Goal: Information Seeking & Learning: Learn about a topic

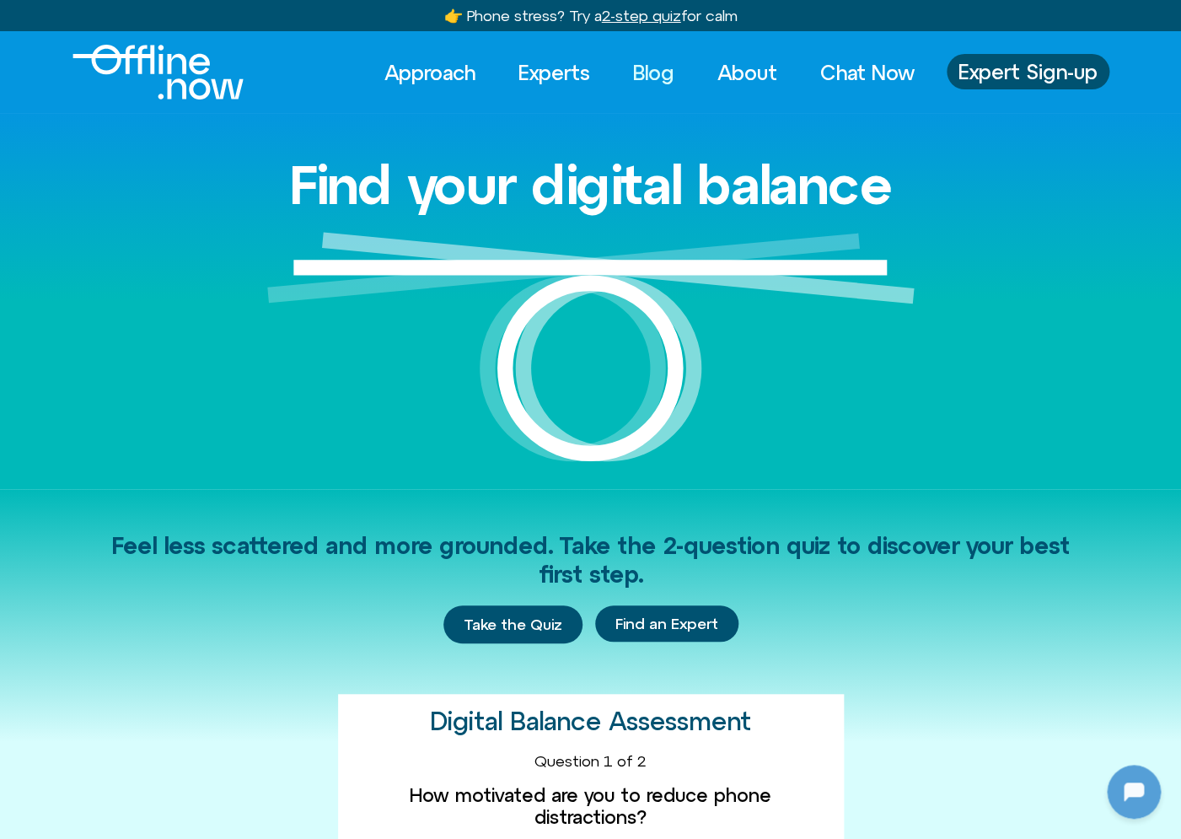
click at [648, 77] on link "Blog" at bounding box center [654, 72] width 72 height 37
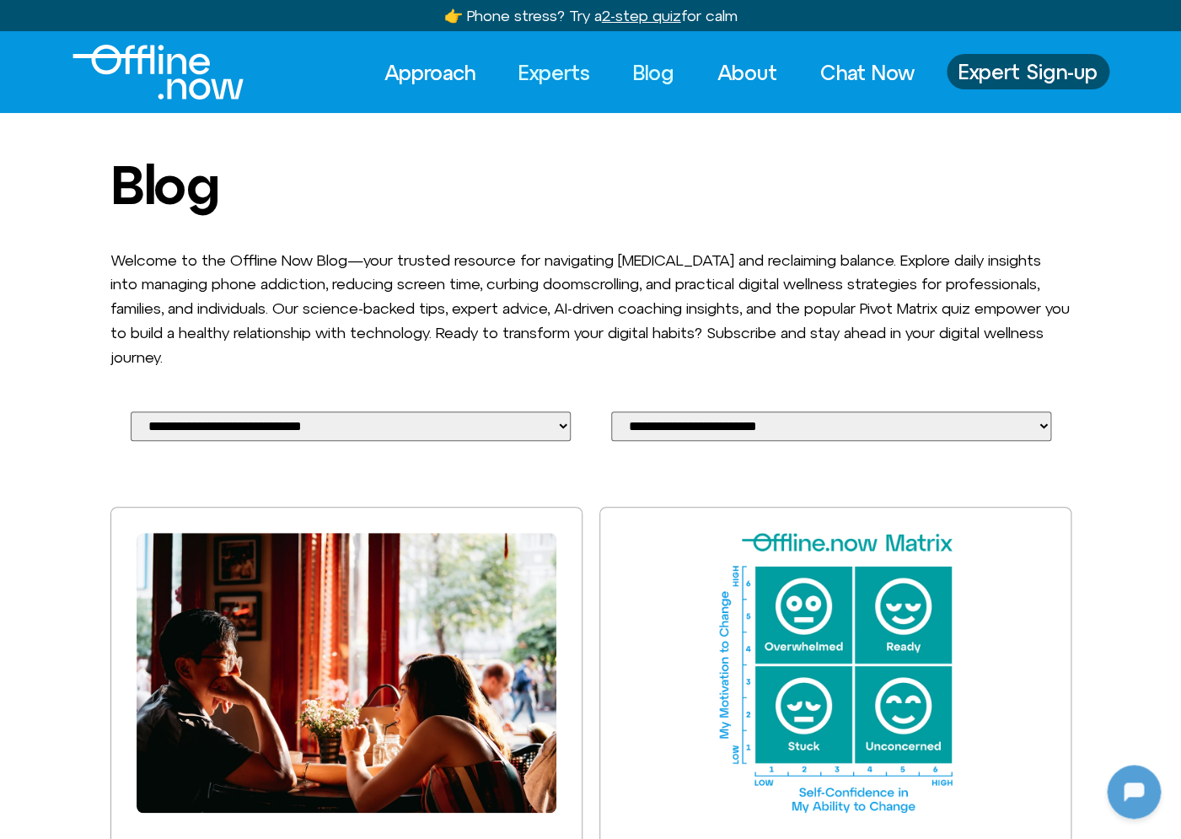
click at [541, 73] on link "Experts" at bounding box center [554, 72] width 102 height 37
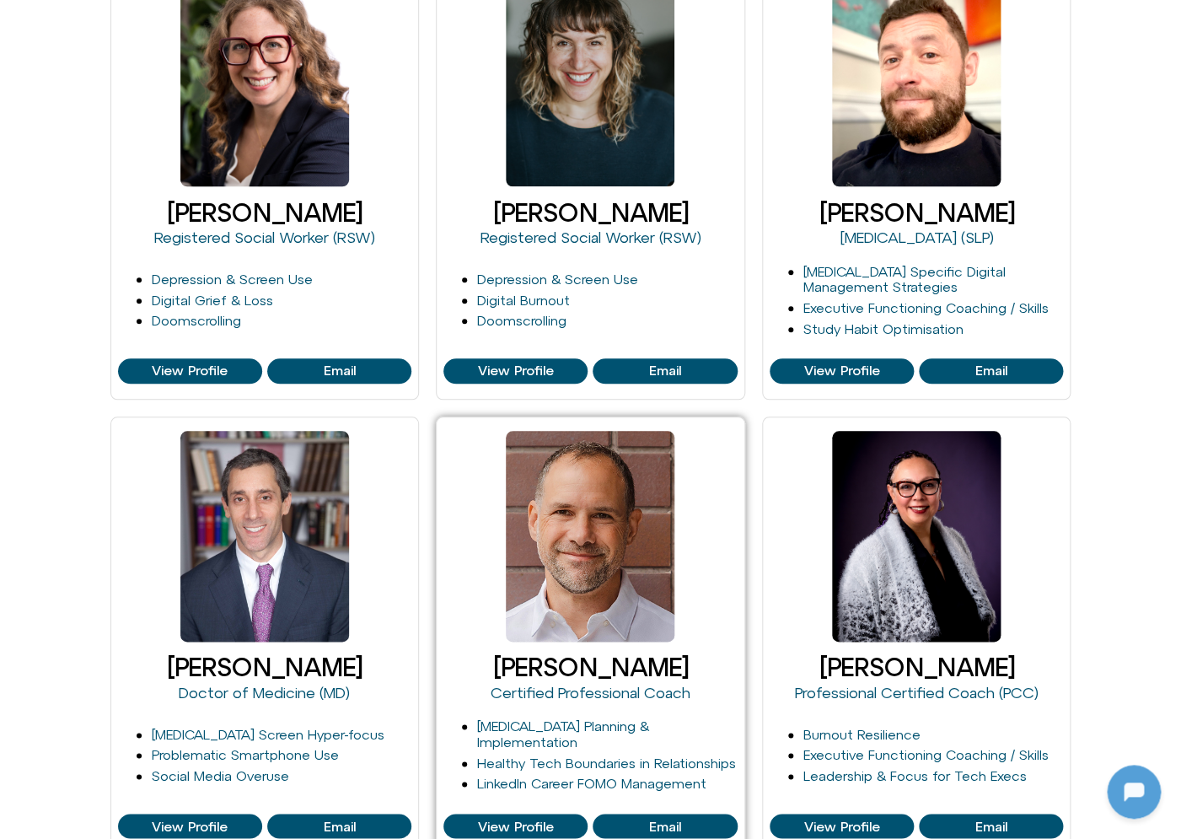
scroll to position [362, 0]
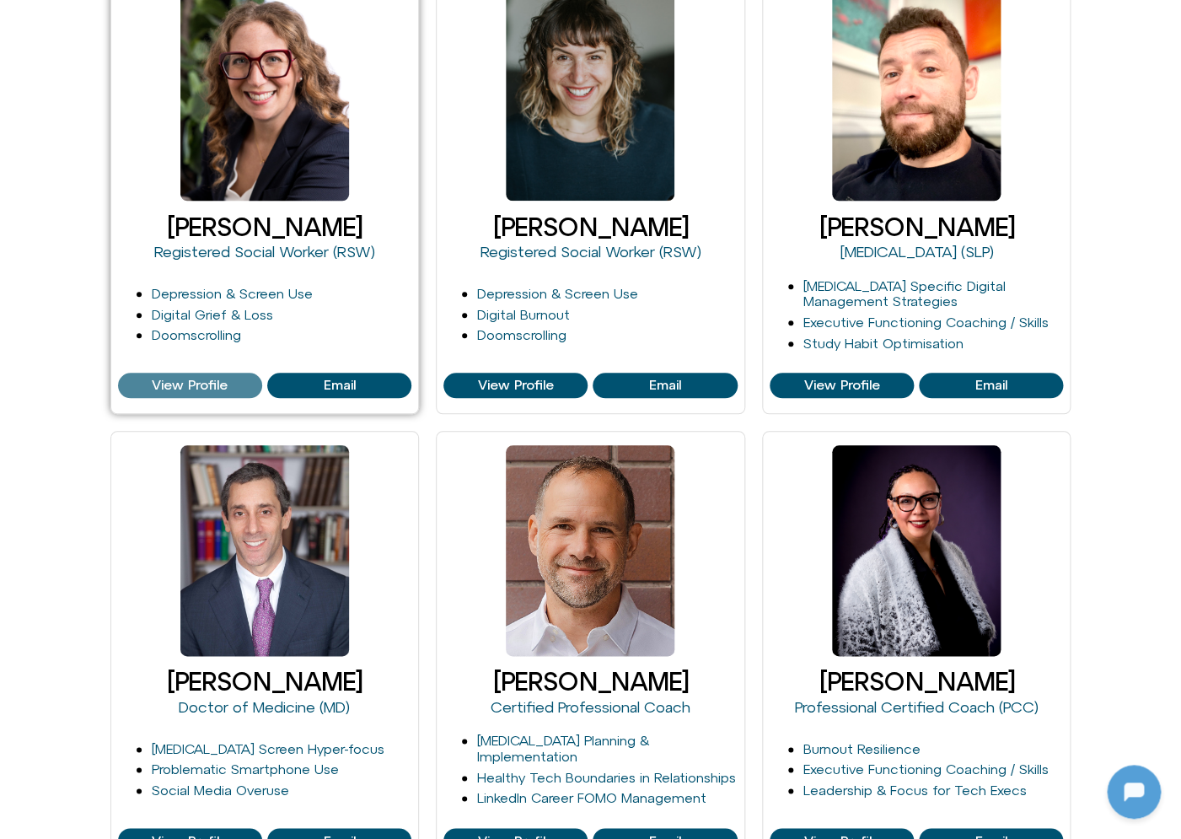
click at [234, 395] on link "View Profile" at bounding box center [190, 385] width 144 height 25
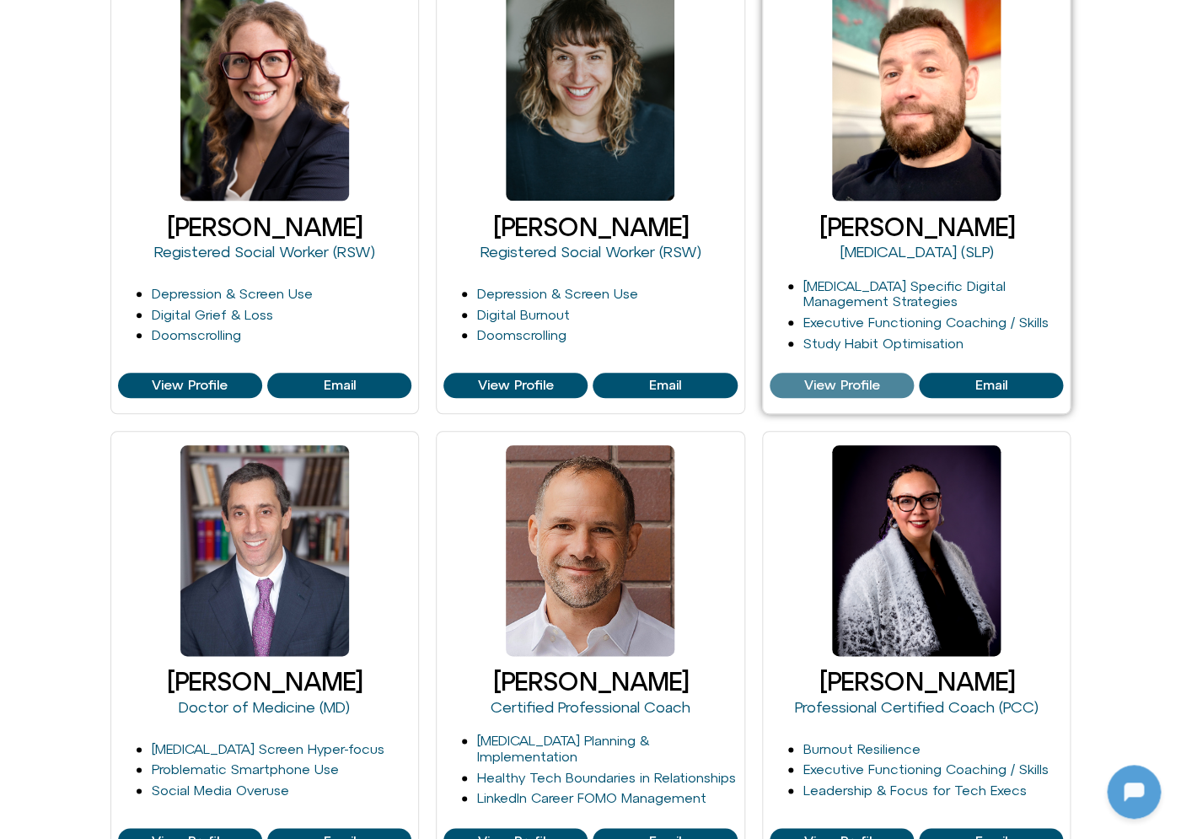
click at [823, 380] on span "View Profile" at bounding box center [842, 385] width 76 height 15
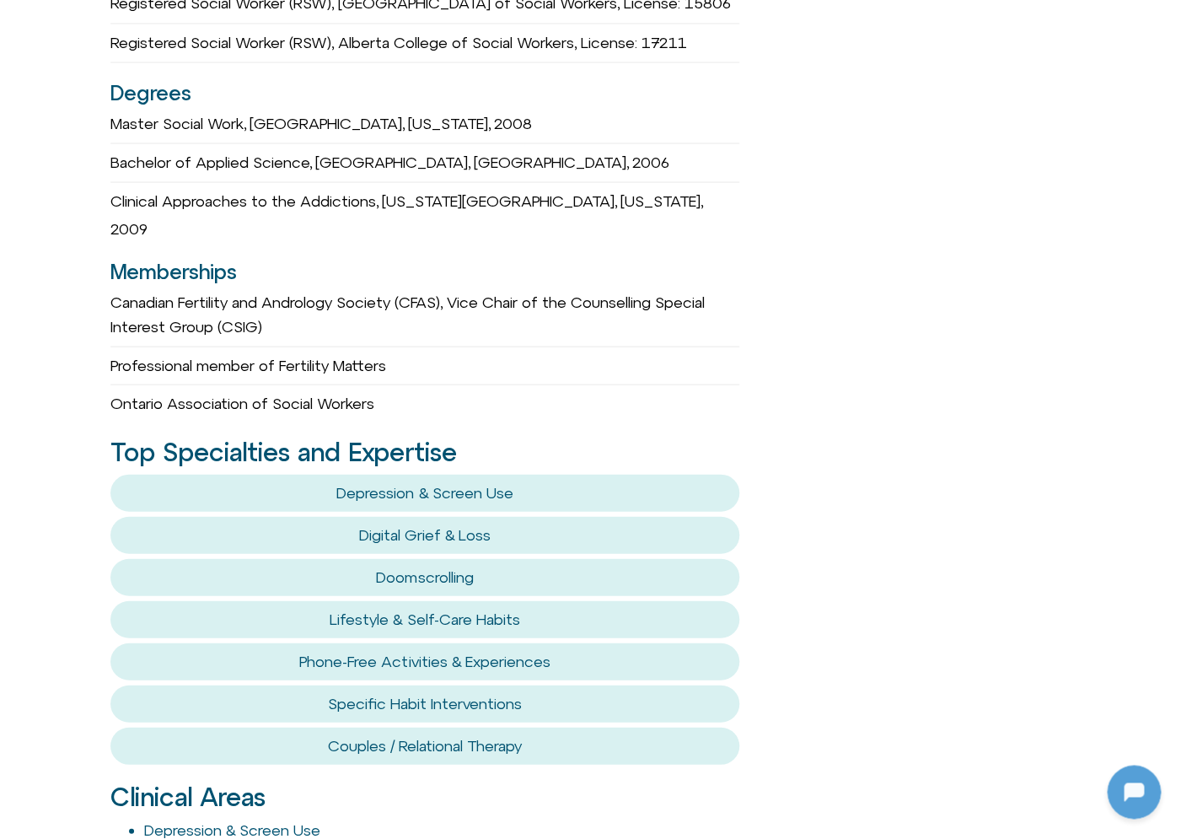
scroll to position [1140, 0]
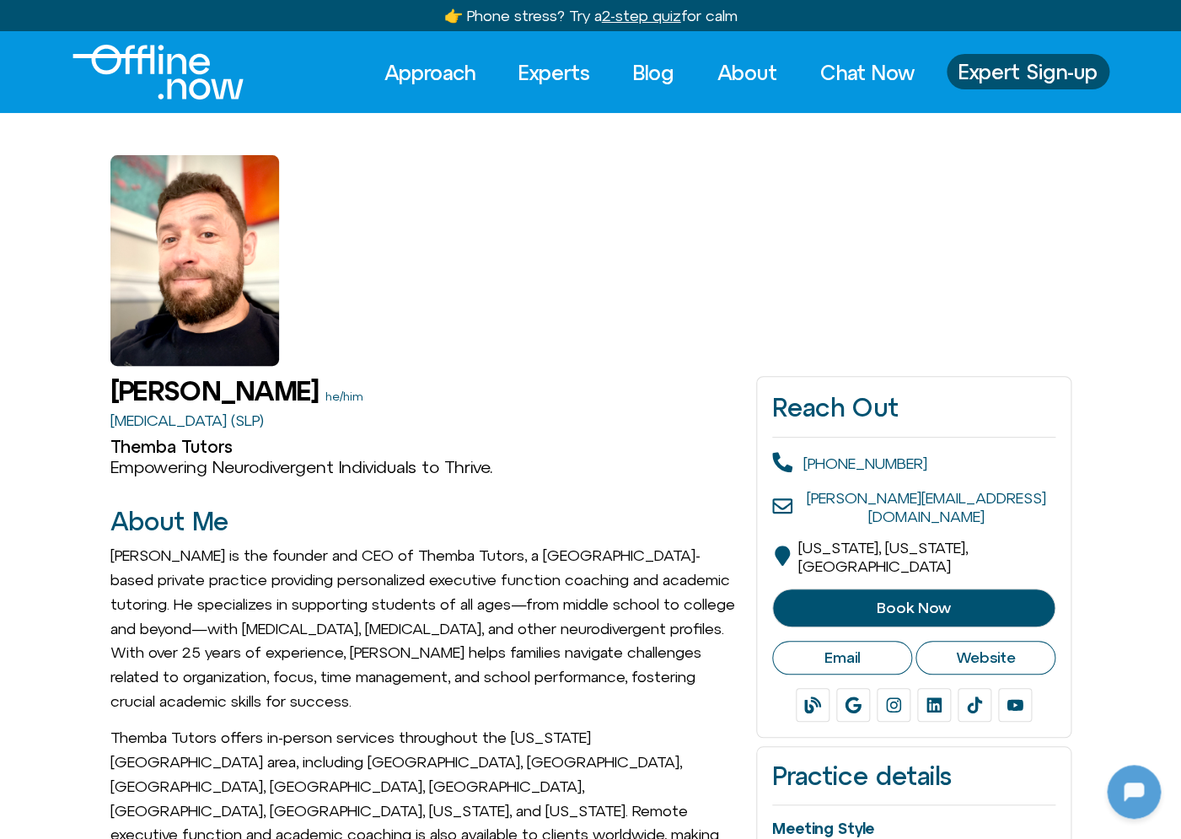
click at [255, 559] on p "Craig Selinger is the founder and CEO of Themba Tutors, a NYC-based private pra…" at bounding box center [425, 629] width 630 height 170
